Goal: Find specific page/section: Find specific page/section

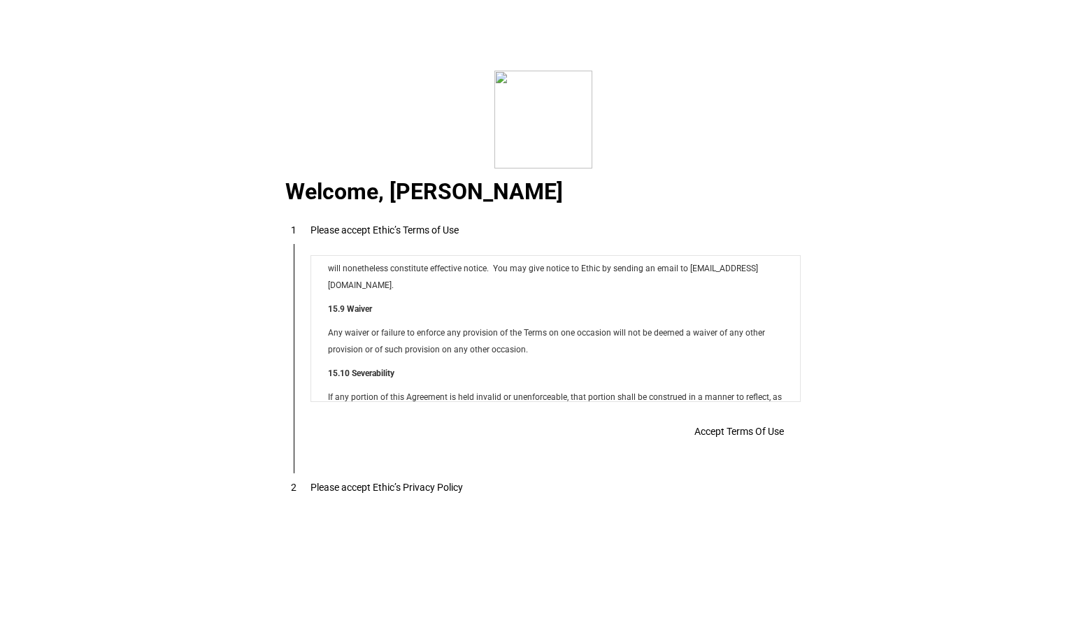
scroll to position [11152, 0]
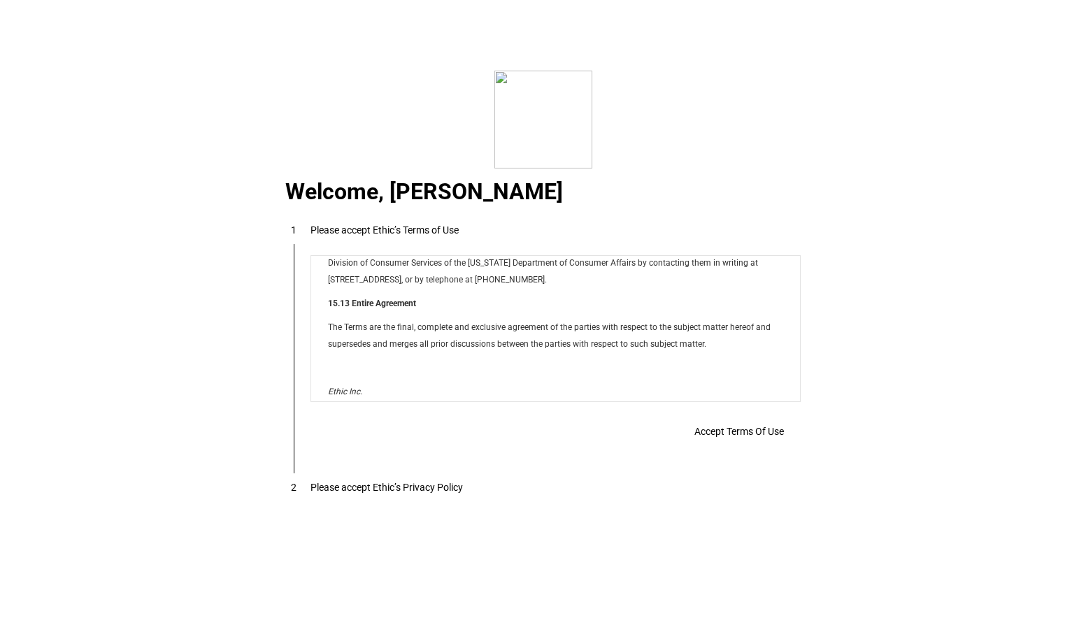
click at [0, 0] on span "Accept Terms Of Use" at bounding box center [0, 0] width 0 height 0
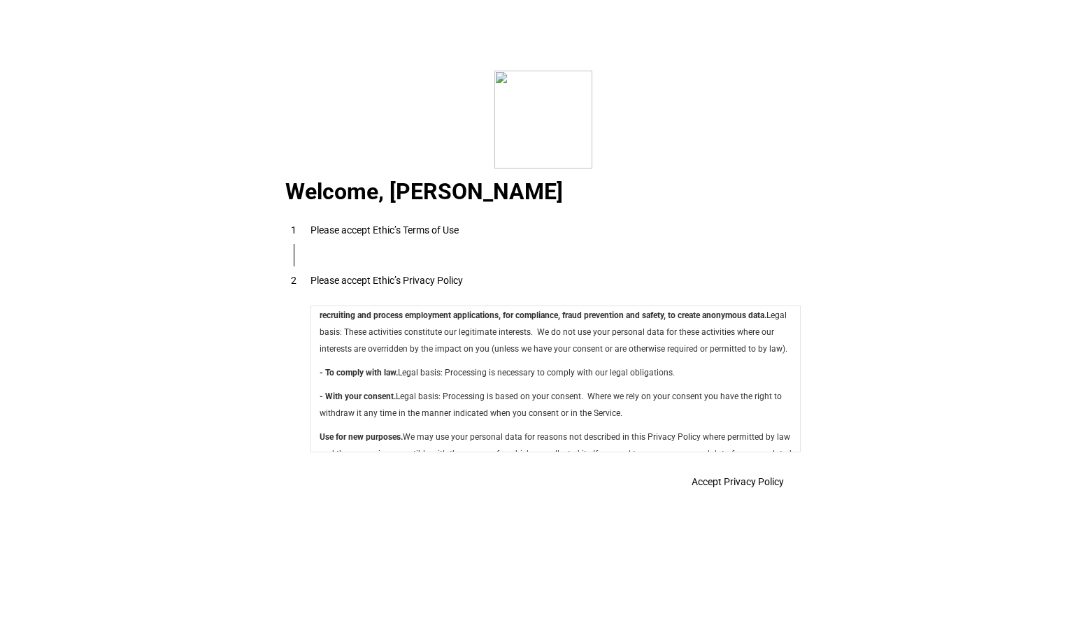
scroll to position [4925, 0]
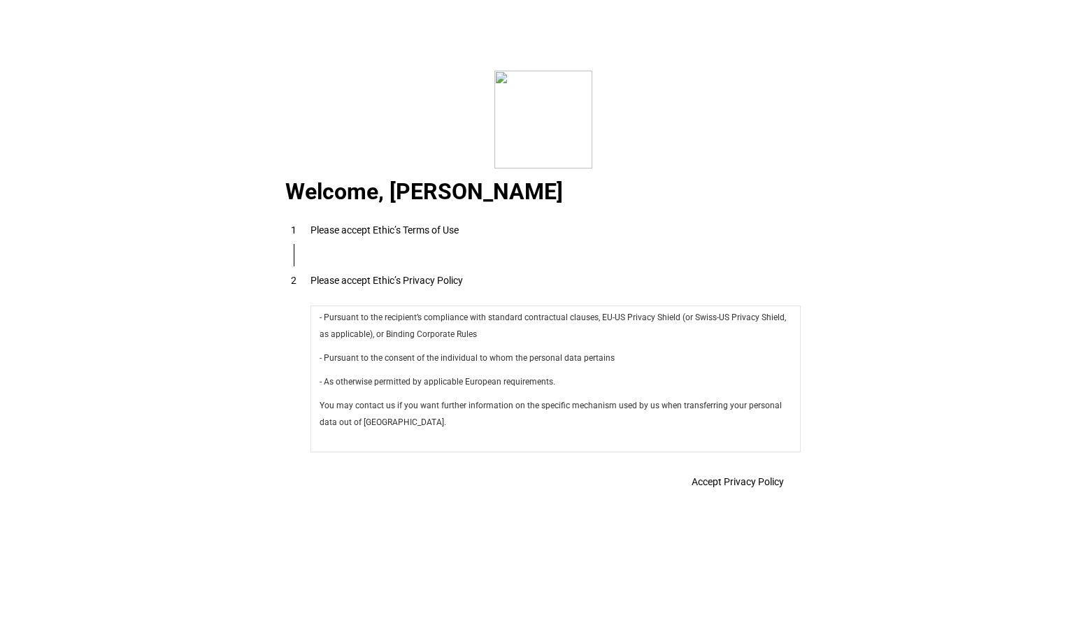
click at [692, 474] on span at bounding box center [738, 482] width 126 height 34
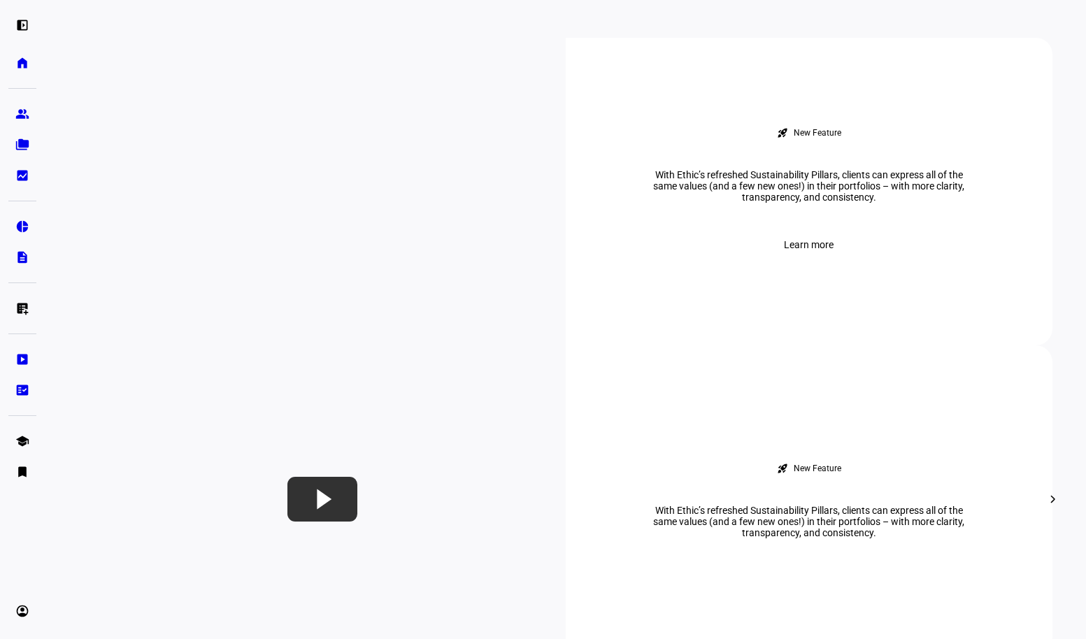
scroll to position [508, 0]
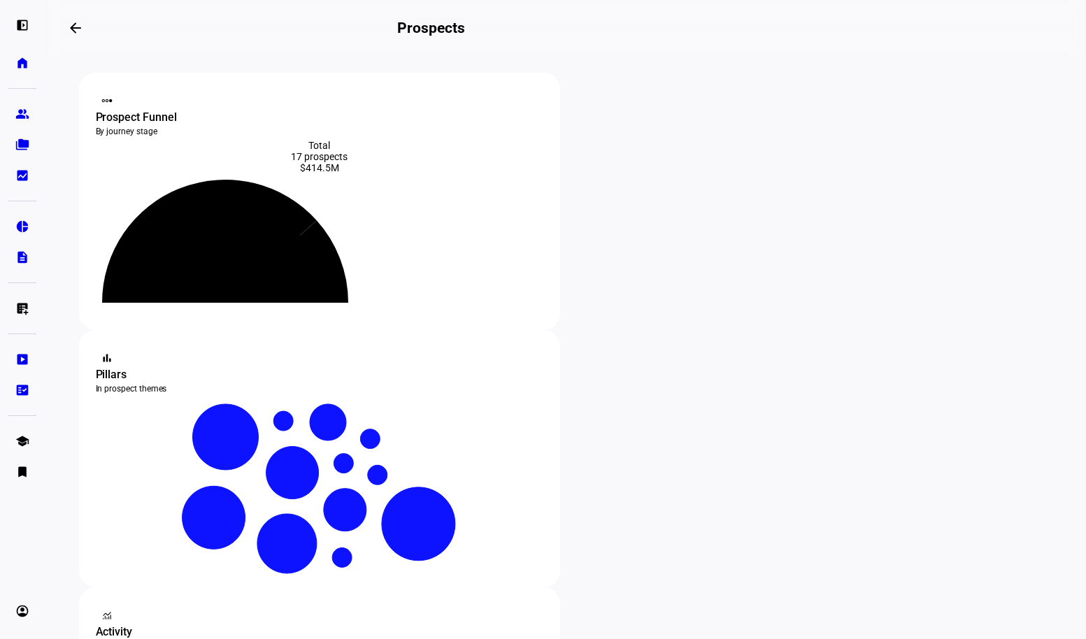
type input "[PERSON_NAME]"
click at [83, 31] on mat-icon "arrow_backwards" at bounding box center [75, 28] width 17 height 17
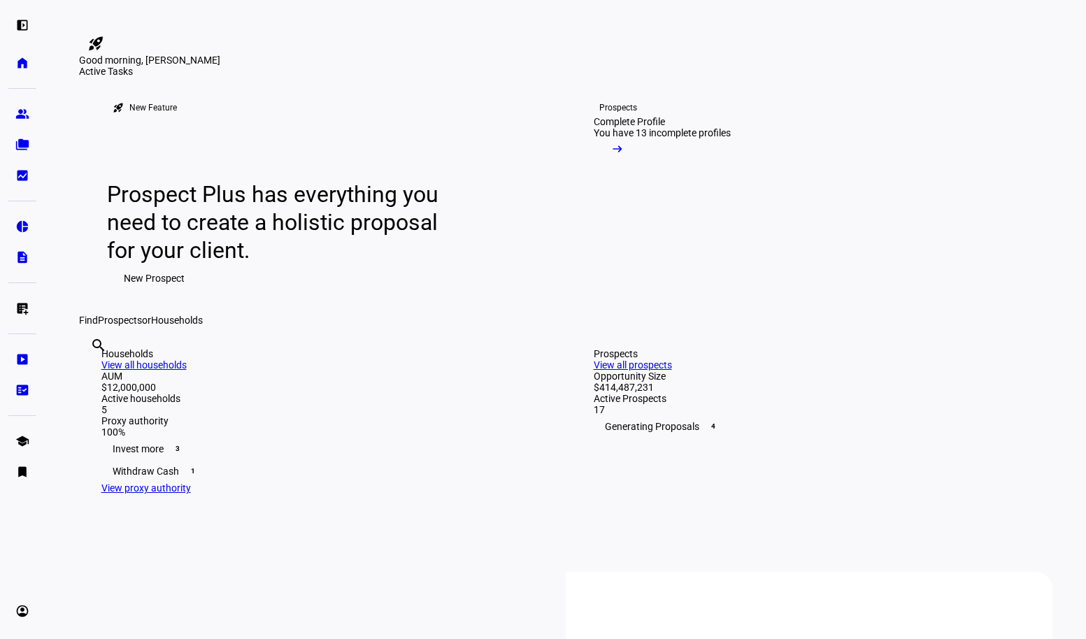
scroll to position [255, 0]
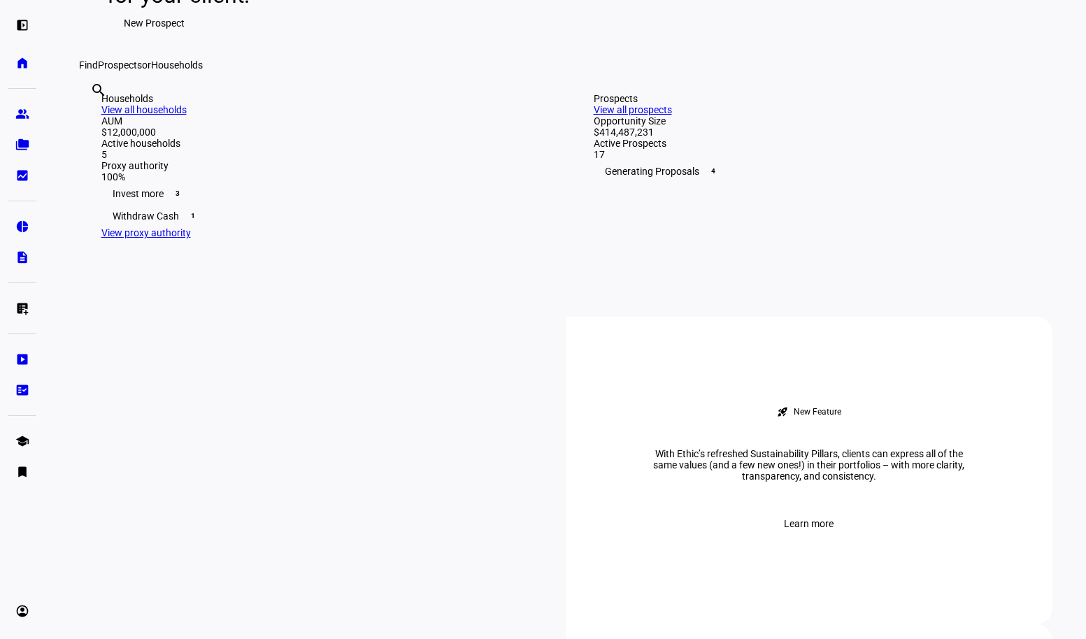
click at [187, 115] on link "View all households" at bounding box center [143, 109] width 85 height 11
